Goal: Information Seeking & Learning: Understand process/instructions

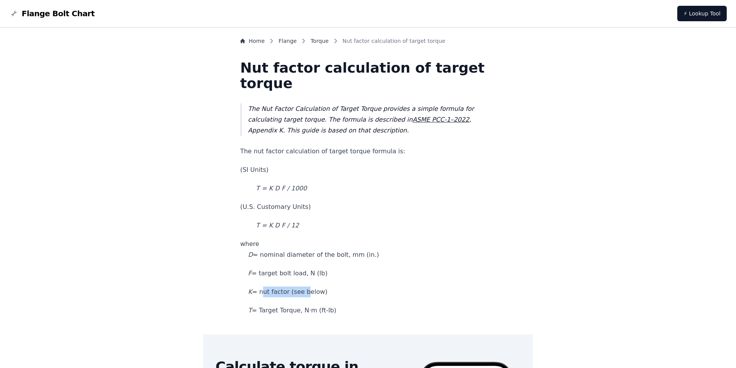
drag, startPoint x: 279, startPoint y: 293, endPoint x: 318, endPoint y: 291, distance: 39.1
click at [318, 291] on p "K = nut factor (see below)" at bounding box center [368, 291] width 256 height 11
click at [289, 272] on p "F = target bolt load, N (lb)" at bounding box center [368, 273] width 256 height 11
drag, startPoint x: 280, startPoint y: 273, endPoint x: 326, endPoint y: 273, distance: 45.6
click at [326, 273] on p "F = target bolt load, N (lb)" at bounding box center [368, 273] width 256 height 11
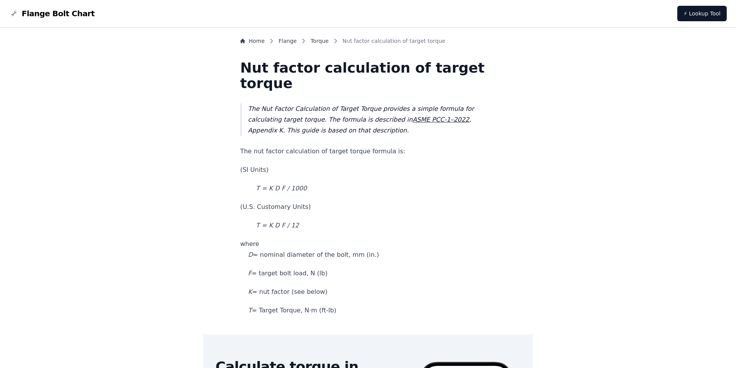
click at [337, 273] on p "F = target bolt load, N (lb)" at bounding box center [368, 273] width 256 height 11
click at [295, 273] on p "F = target bolt load, N (lb)" at bounding box center [368, 273] width 256 height 11
drag, startPoint x: 286, startPoint y: 256, endPoint x: 362, endPoint y: 254, distance: 76.1
click at [362, 254] on p "where D = nominal diameter of the bolt, mm (in.)" at bounding box center [368, 250] width 256 height 22
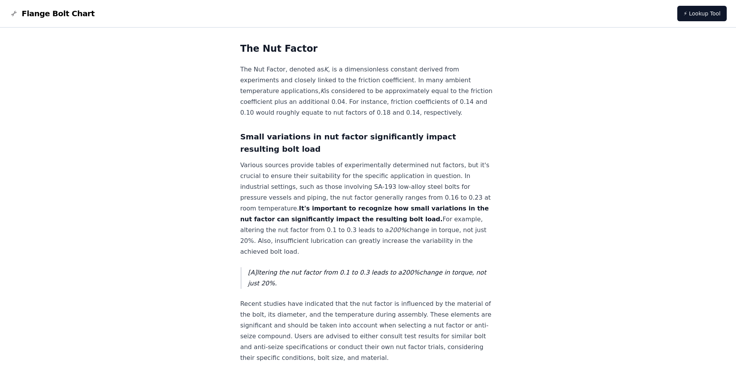
scroll to position [487, 0]
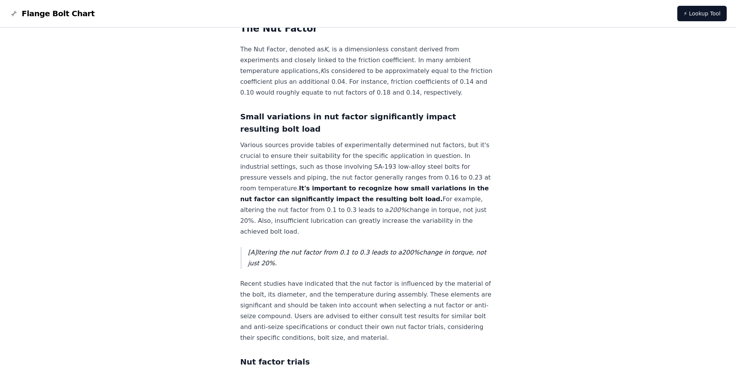
drag, startPoint x: 166, startPoint y: 156, endPoint x: 169, endPoint y: 161, distance: 5.4
click at [166, 156] on div "Home Flange Torque Nut factor calculation of target torque Nut factor calculati…" at bounding box center [367, 65] width 717 height 1030
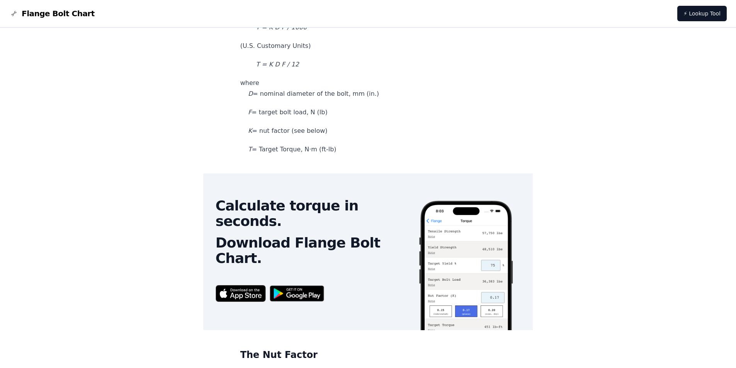
scroll to position [101, 0]
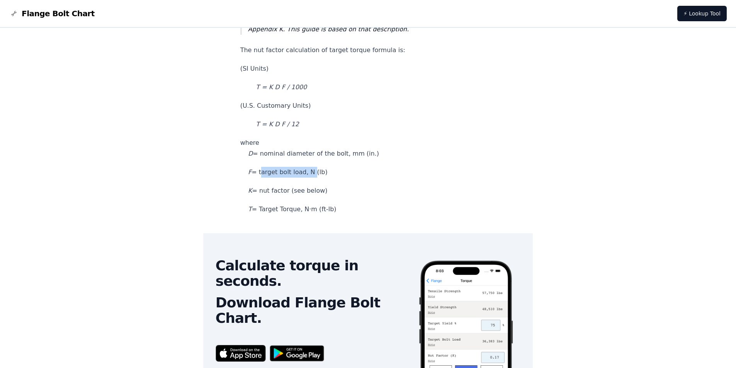
drag, startPoint x: 276, startPoint y: 173, endPoint x: 326, endPoint y: 171, distance: 49.5
click at [326, 171] on p "F = target bolt load, N (lb)" at bounding box center [368, 172] width 256 height 11
drag, startPoint x: 245, startPoint y: 221, endPoint x: 171, endPoint y: 166, distance: 91.4
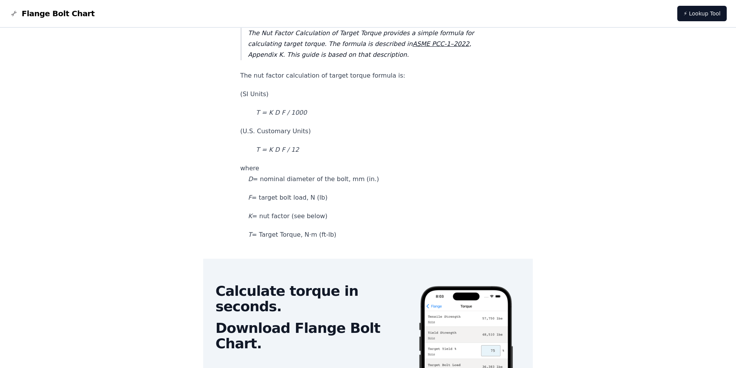
scroll to position [63, 0]
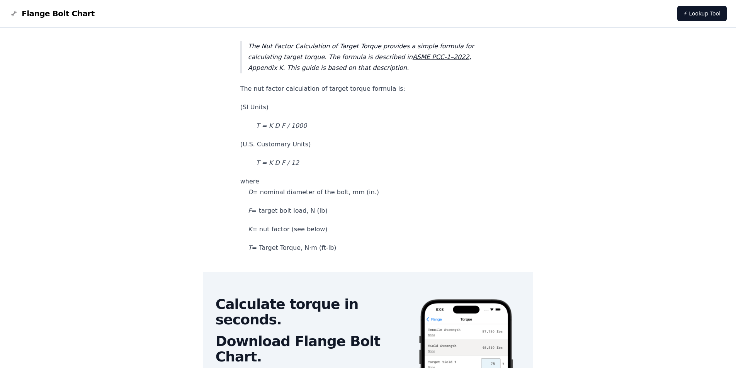
drag, startPoint x: 1, startPoint y: 131, endPoint x: 19, endPoint y: 223, distance: 93.2
